Goal: Task Accomplishment & Management: Complete application form

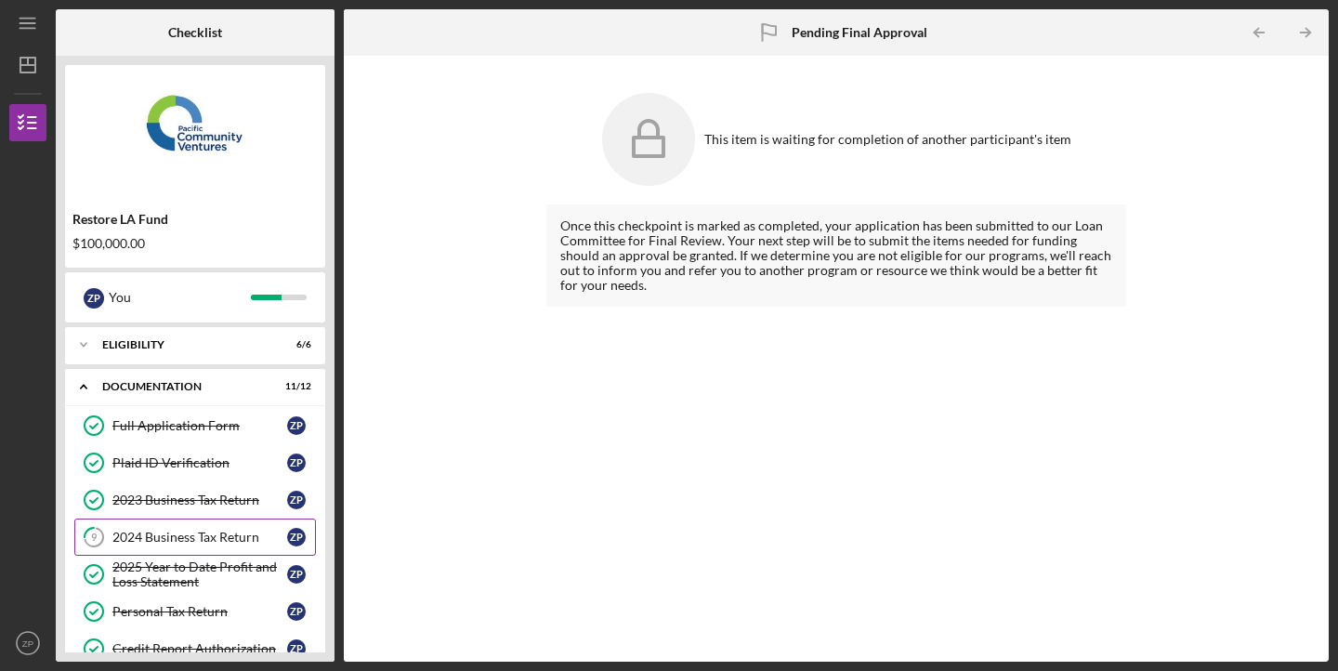
click at [130, 532] on div "2024 Business Tax Return" at bounding box center [199, 537] width 175 height 15
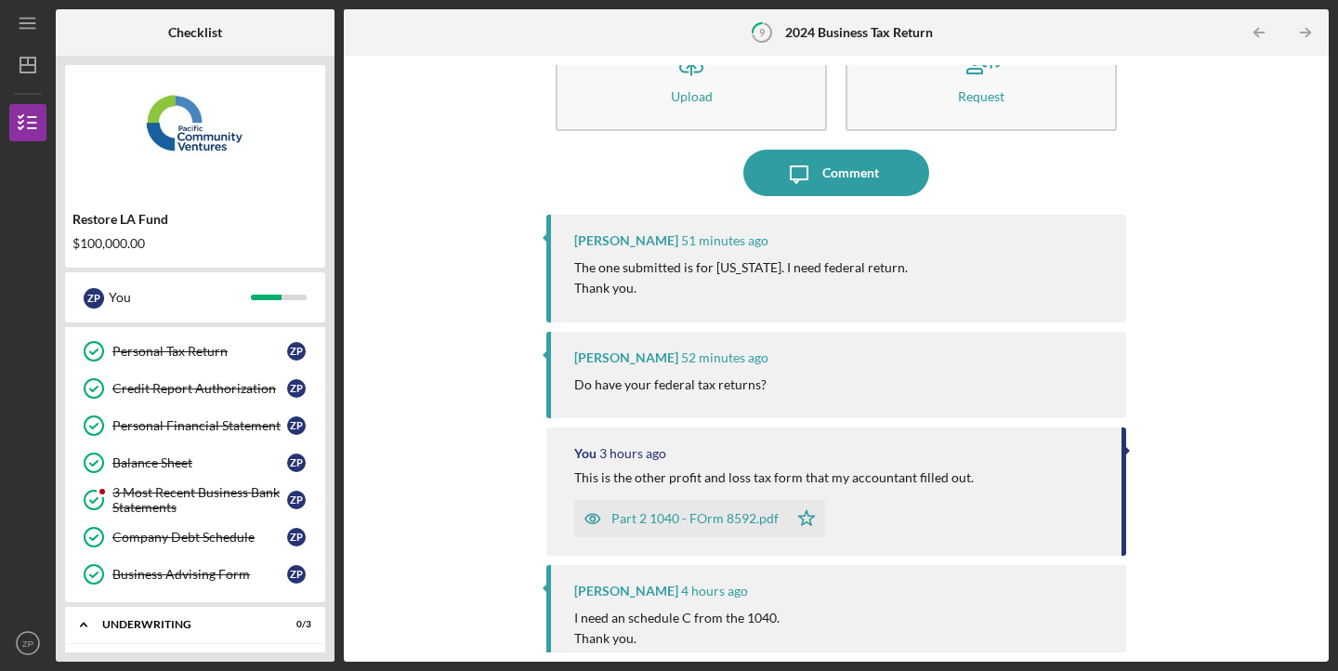
scroll to position [58, 0]
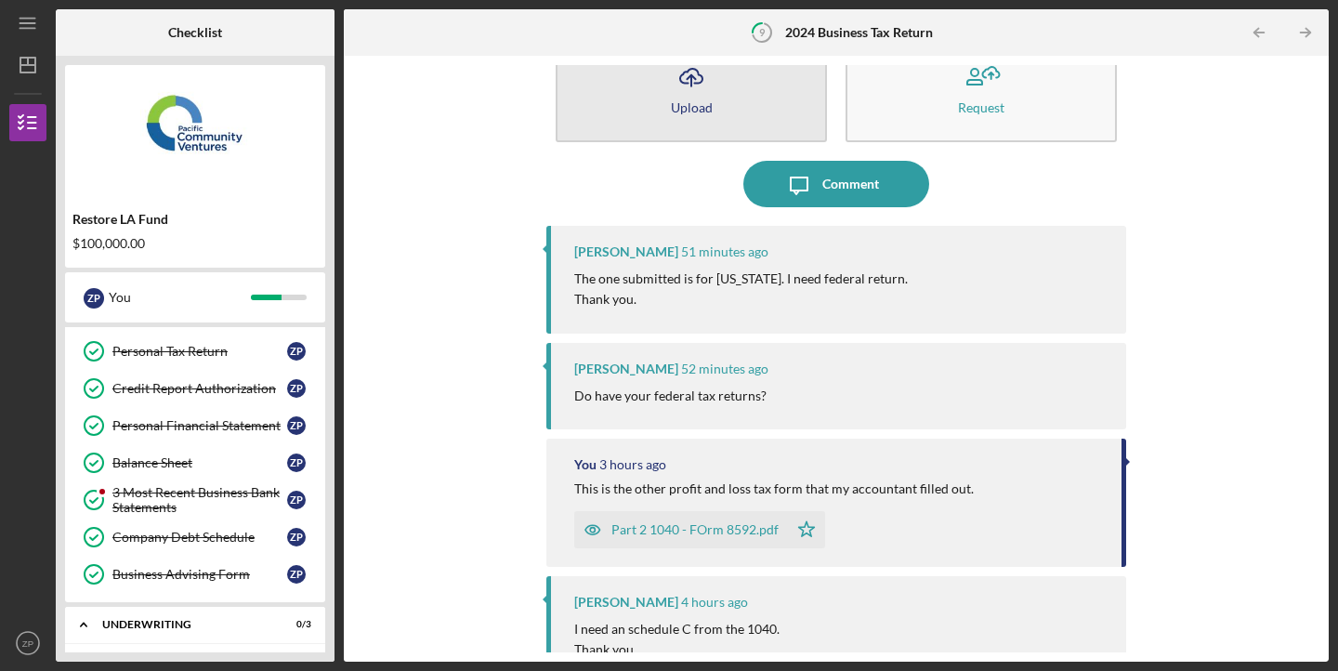
click at [683, 107] on div "Upload" at bounding box center [692, 107] width 42 height 14
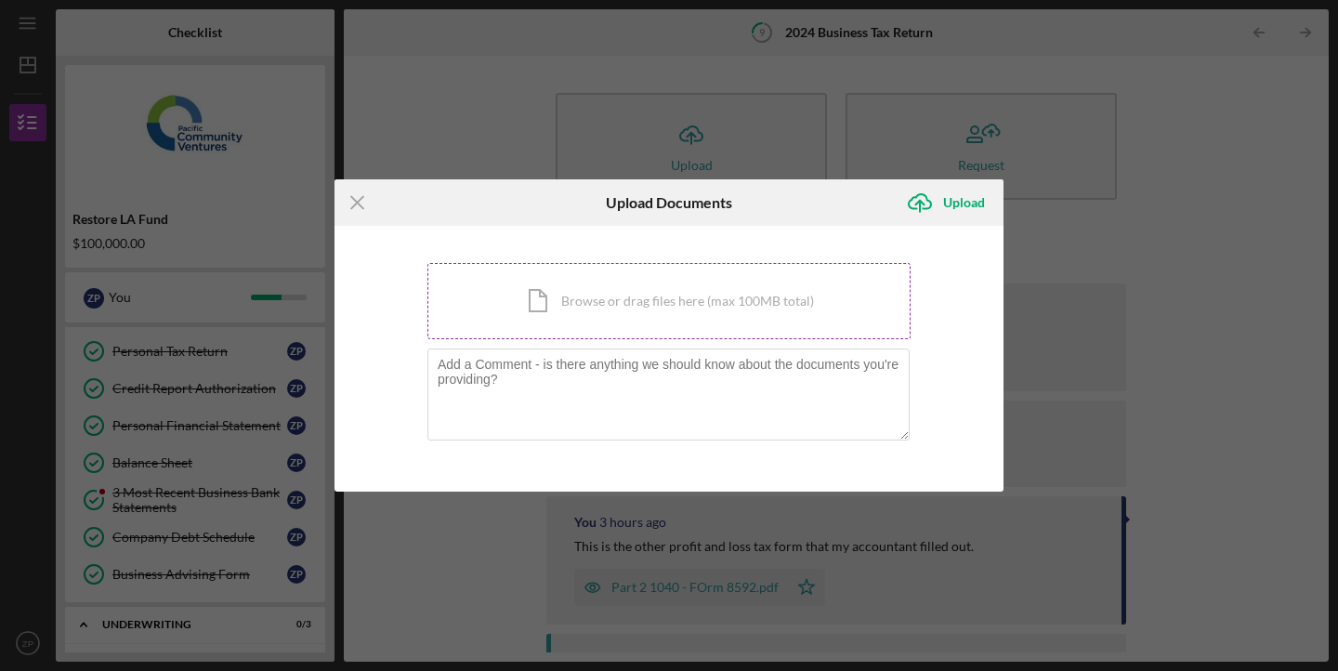
click at [858, 296] on div "Icon/Document Browse or drag files here (max 100MB total) Tap to choose files o…" at bounding box center [668, 301] width 483 height 76
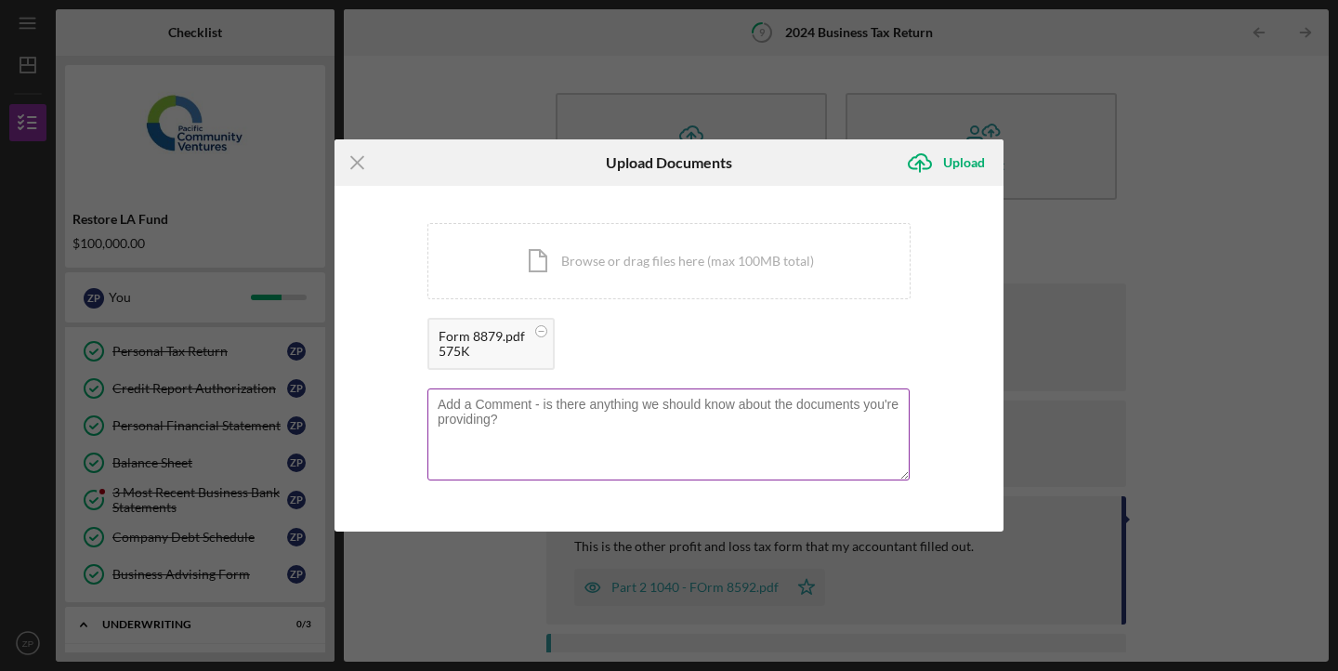
click at [733, 447] on textarea at bounding box center [668, 433] width 482 height 91
click at [610, 419] on textarea "This is the overall federal tax one page summary. This is the only other federa…" at bounding box center [668, 433] width 482 height 91
click at [663, 419] on textarea "This is the overall federal tax one page summary. This is the only other federa…" at bounding box center [668, 433] width 482 height 91
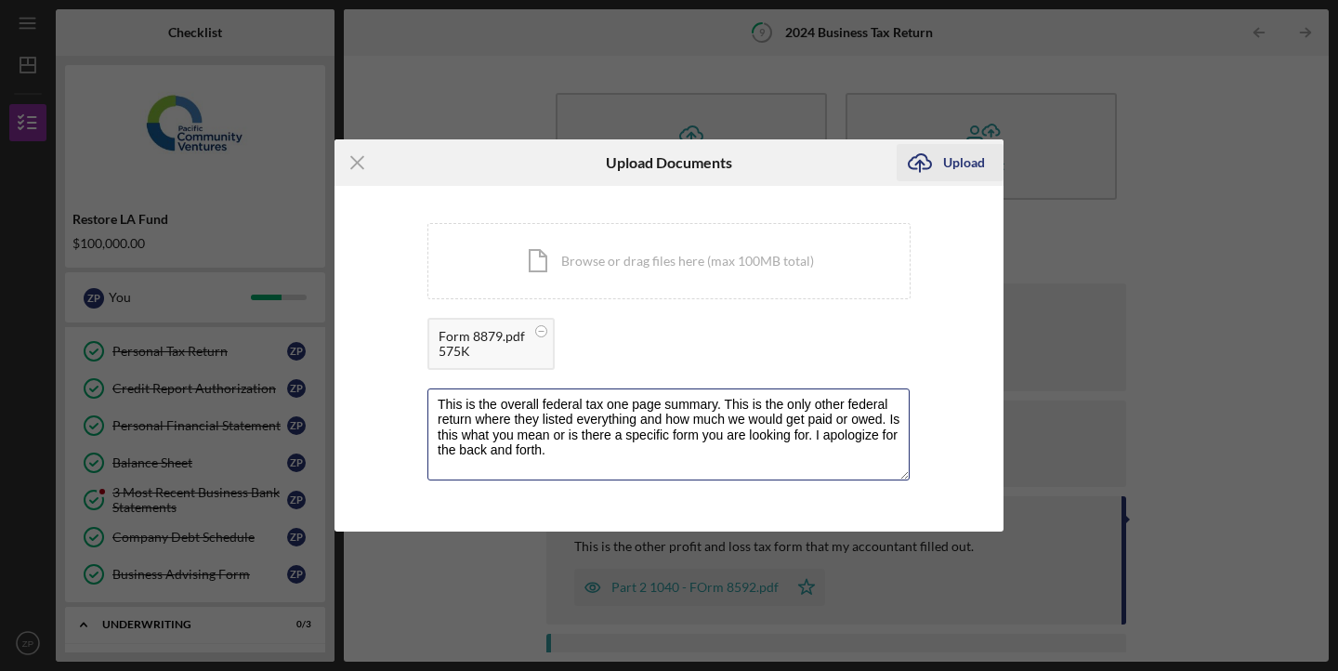
type textarea "This is the overall federal tax one page summary. This is the only other federa…"
click at [933, 169] on icon "Icon/Upload" at bounding box center [920, 162] width 46 height 46
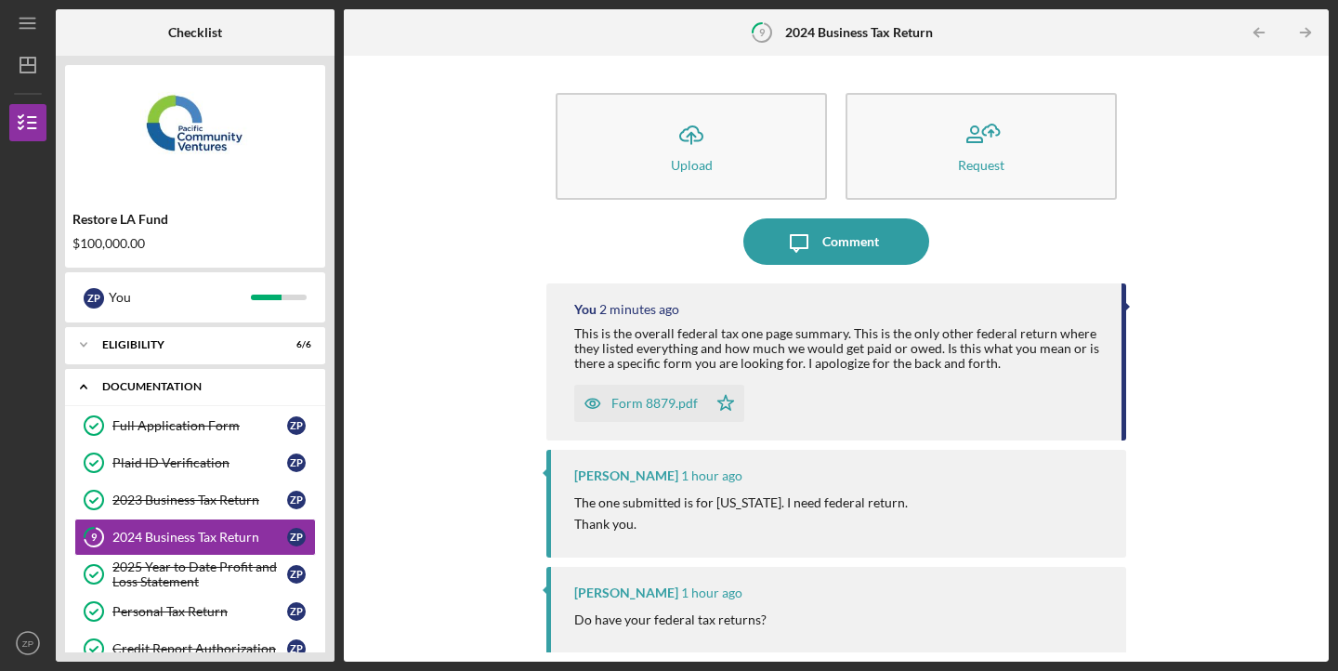
click at [258, 393] on div "Icon/Expander Documentation 11 / 12" at bounding box center [195, 387] width 260 height 38
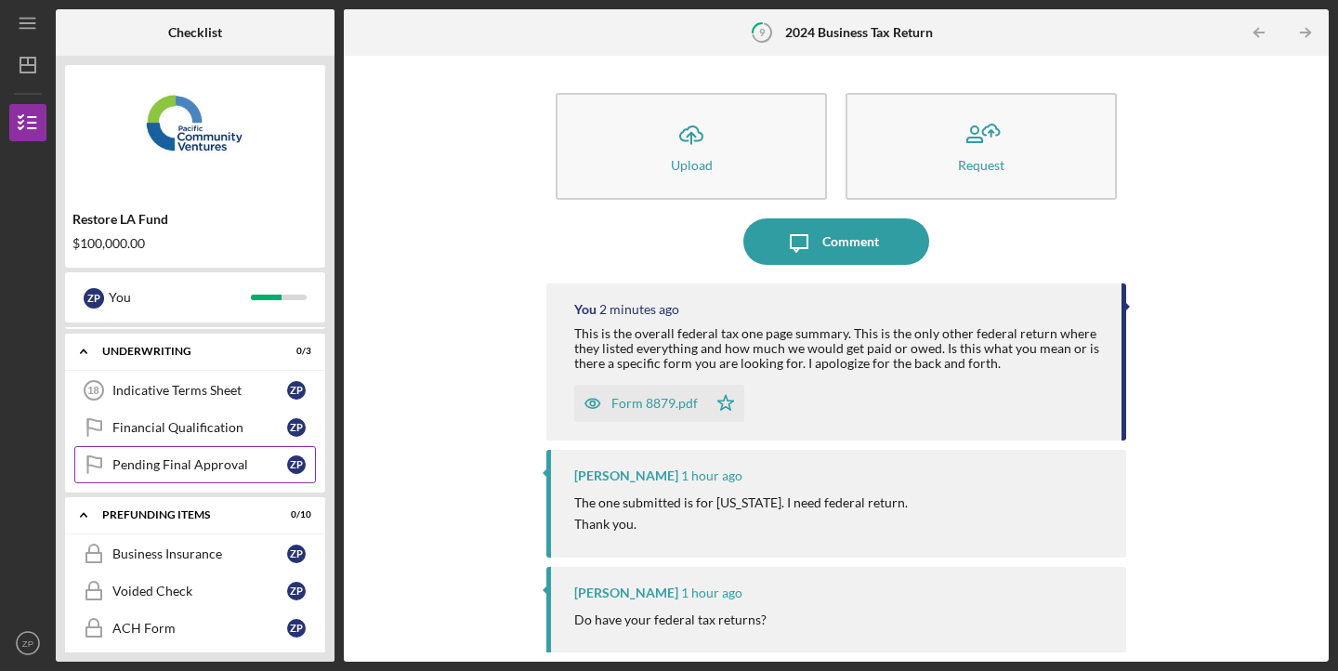
scroll to position [118, 0]
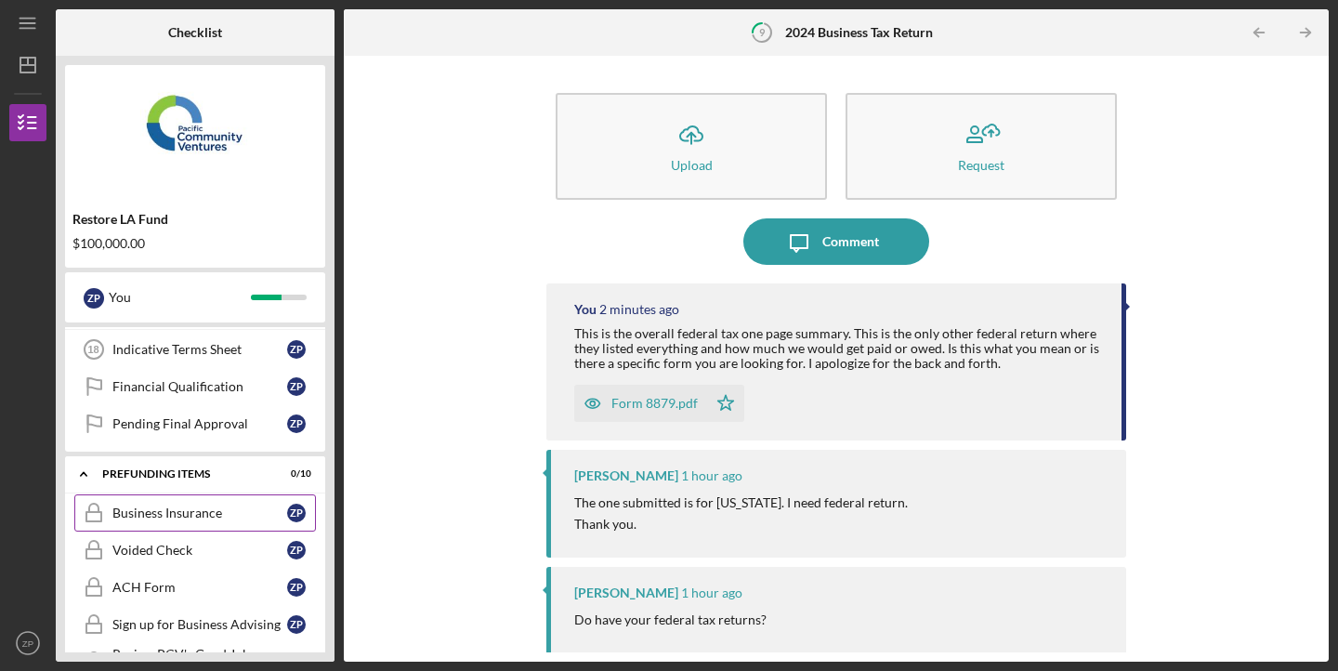
click at [216, 519] on div "Business Insurance" at bounding box center [199, 513] width 175 height 15
